Goal: Task Accomplishment & Management: Manage account settings

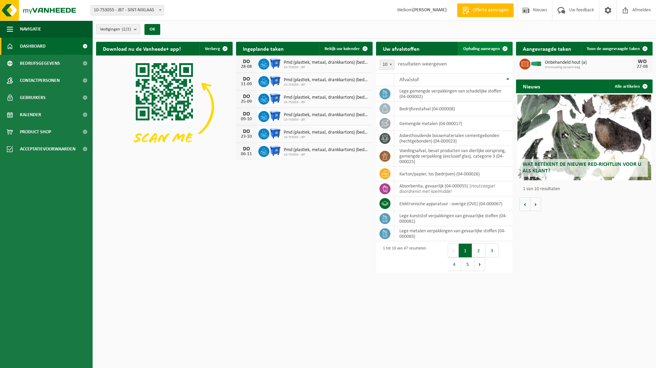
click at [484, 49] on span "Ophaling aanvragen" at bounding box center [481, 49] width 37 height 4
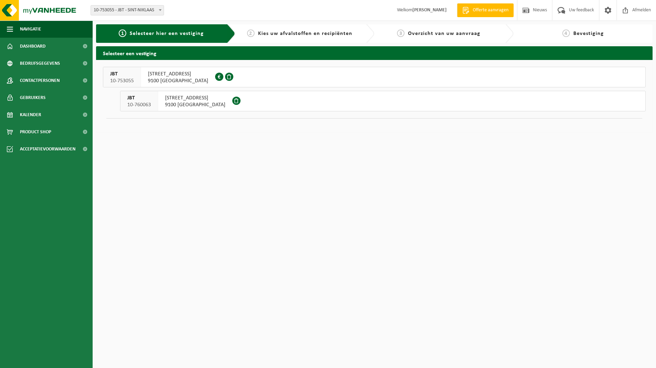
click at [186, 78] on span "9100 [GEOGRAPHIC_DATA]" at bounding box center [178, 80] width 60 height 7
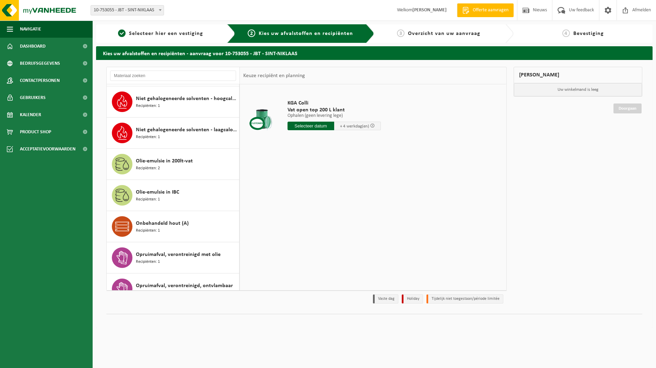
scroll to position [720, 0]
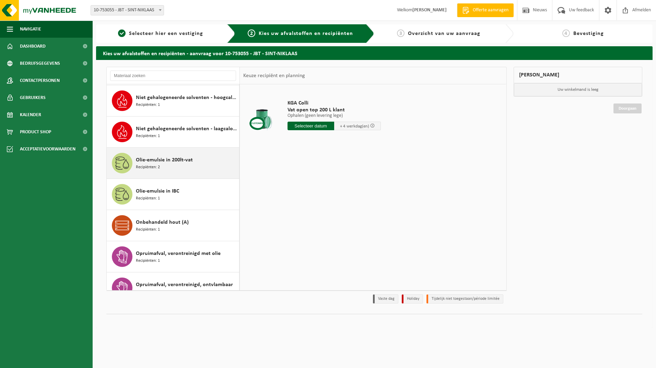
click at [163, 160] on span "Olie-emulsie in 200lt-vat" at bounding box center [164, 160] width 57 height 8
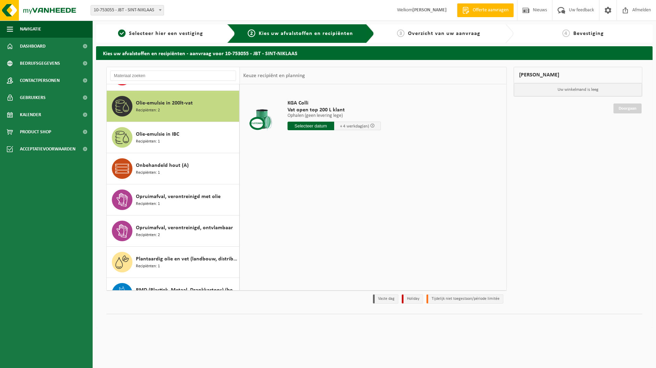
scroll to position [781, 0]
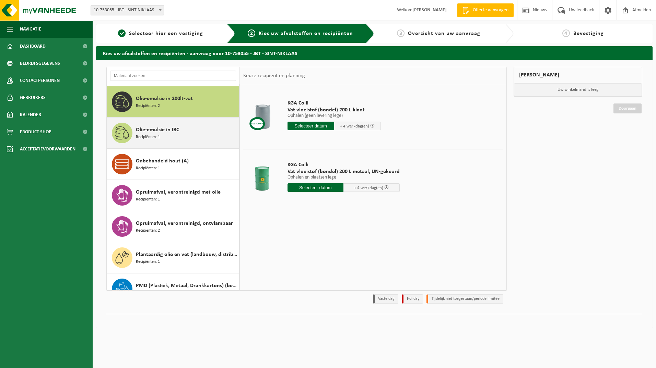
click at [168, 135] on div "Olie-emulsie in IBC Recipiënten: 1" at bounding box center [186, 133] width 101 height 21
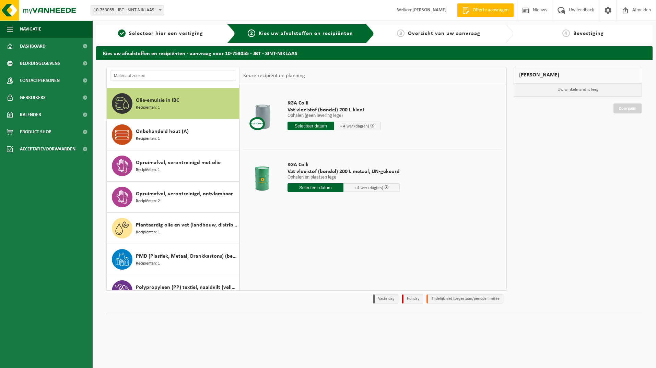
scroll to position [813, 0]
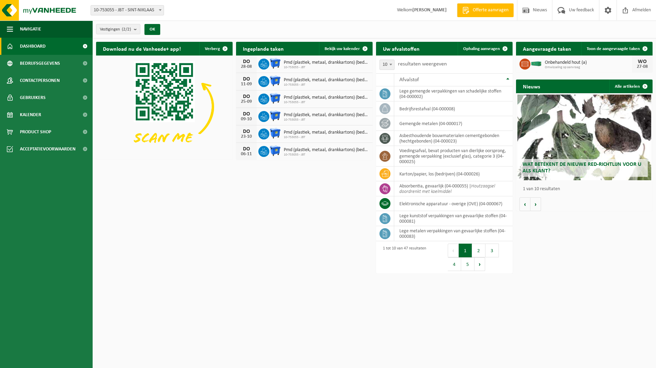
click at [550, 50] on h2 "Aangevraagde taken" at bounding box center [547, 48] width 62 height 13
click at [614, 49] on span "Toon de aangevraagde taken" at bounding box center [612, 49] width 53 height 4
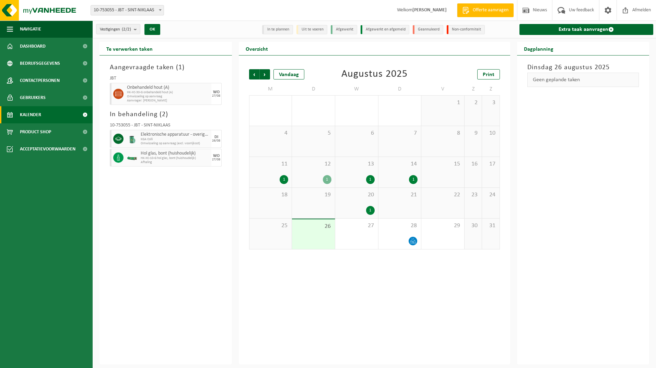
click at [275, 237] on div "25" at bounding box center [270, 234] width 43 height 31
drag, startPoint x: 275, startPoint y: 237, endPoint x: 310, endPoint y: 234, distance: 34.8
click at [310, 234] on div "26" at bounding box center [313, 234] width 43 height 30
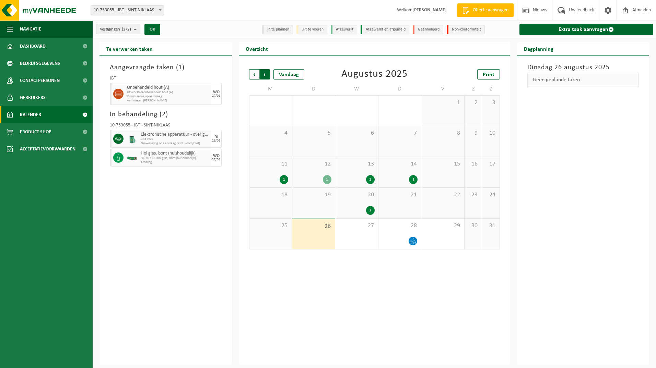
click at [250, 72] on span "Vorige" at bounding box center [254, 74] width 10 height 10
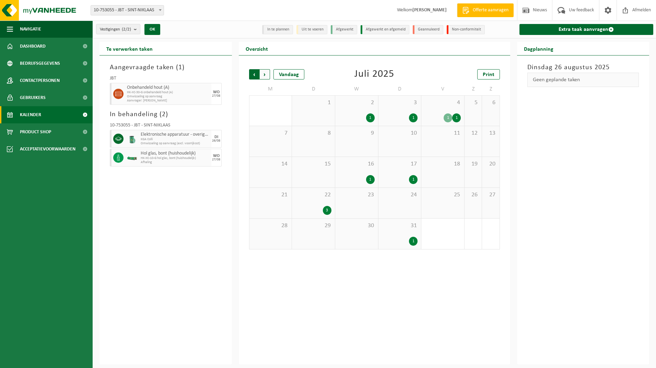
click at [264, 72] on span "Volgende" at bounding box center [265, 74] width 10 height 10
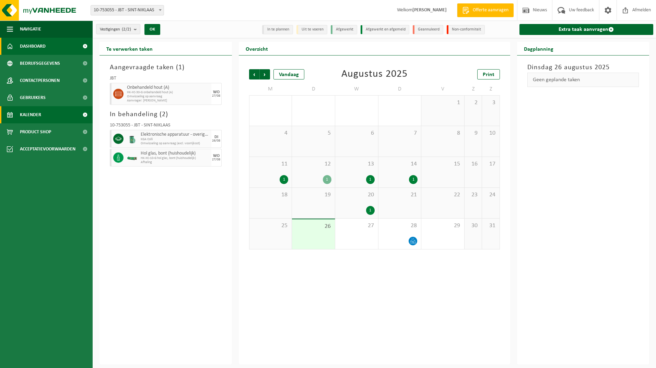
click at [46, 47] on link "Dashboard" at bounding box center [46, 46] width 93 height 17
